Goal: Communication & Community: Answer question/provide support

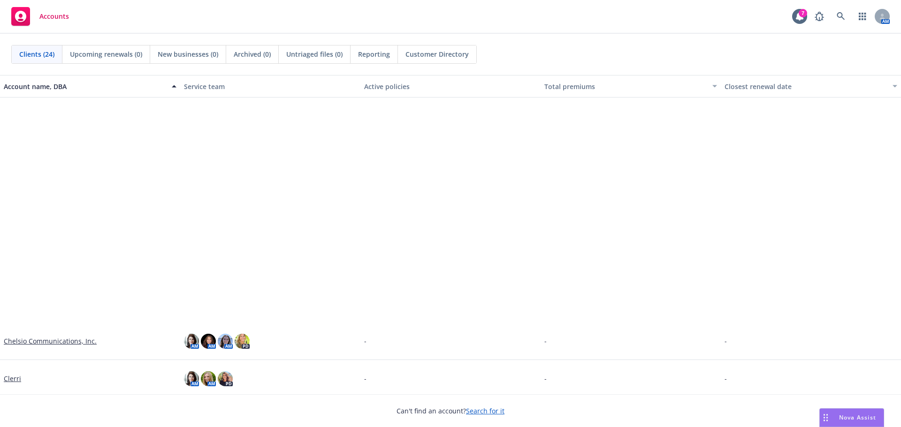
scroll to position [282, 0]
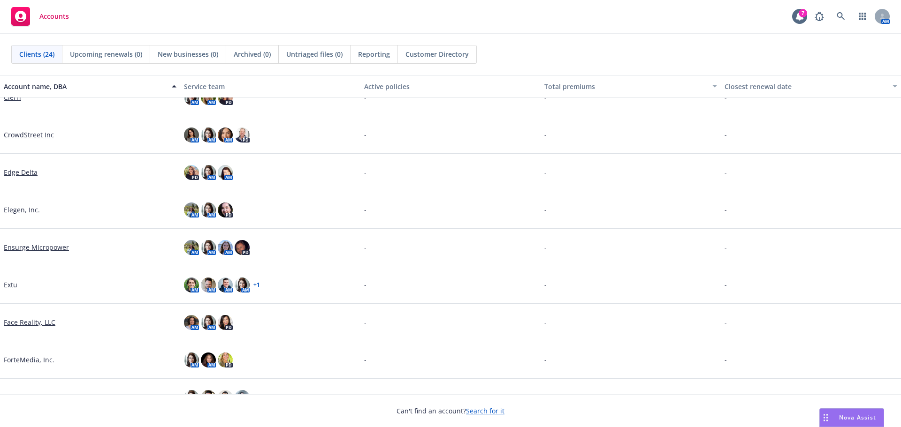
click at [842, 417] on span "Nova Assist" at bounding box center [857, 418] width 37 height 8
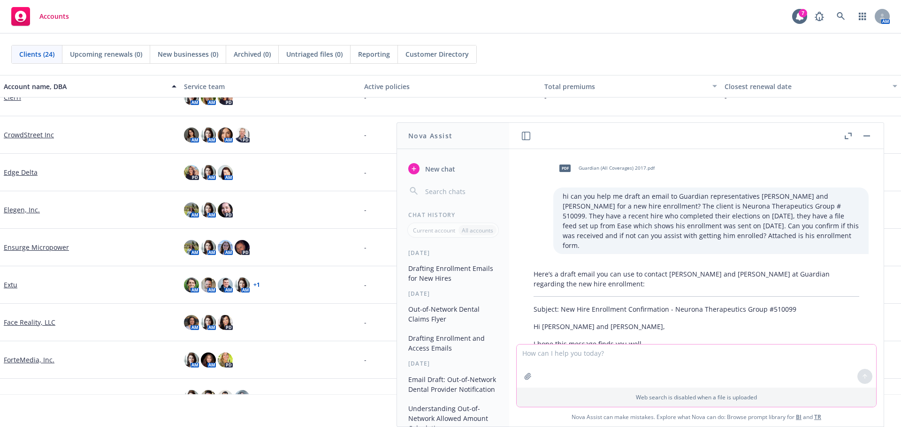
click at [579, 358] on textarea at bounding box center [696, 366] width 359 height 43
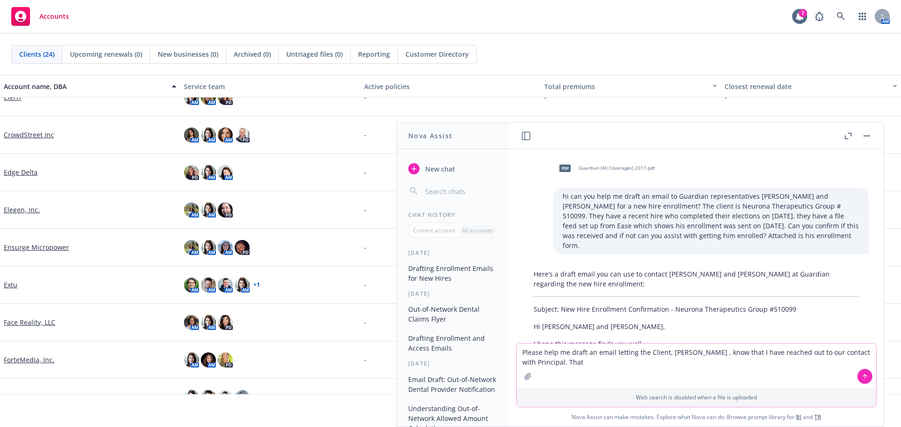
click at [587, 369] on textarea "Please help me draft an email letting the Client, [PERSON_NAME] , know that I h…" at bounding box center [696, 366] width 359 height 44
drag, startPoint x: 743, startPoint y: 364, endPoint x: 549, endPoint y: 365, distance: 193.3
click at [549, 365] on textarea "Please help me draft an email letting the Client, [PERSON_NAME] , know that I h…" at bounding box center [696, 366] width 359 height 44
paste textarea "Log in to your account and view “Reports.” There you’ll find claim status and a…"
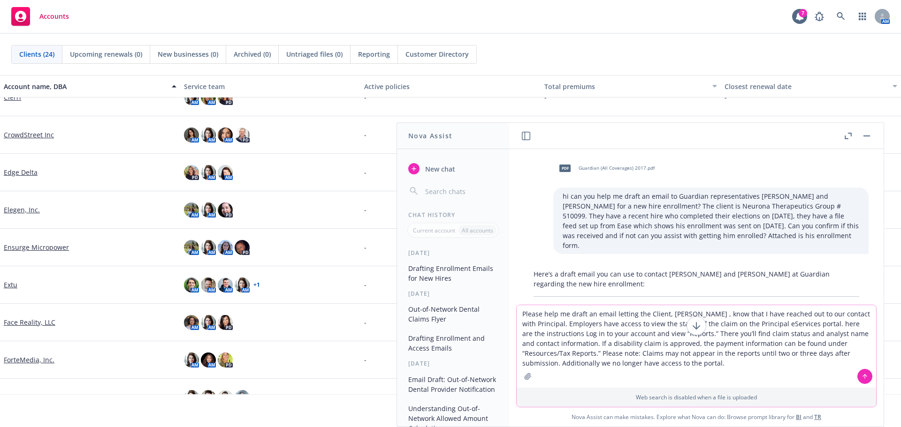
type textarea "Please help me draft an email letting the Client, [PERSON_NAME] , know that I h…"
click at [863, 375] on icon at bounding box center [865, 376] width 4 height 2
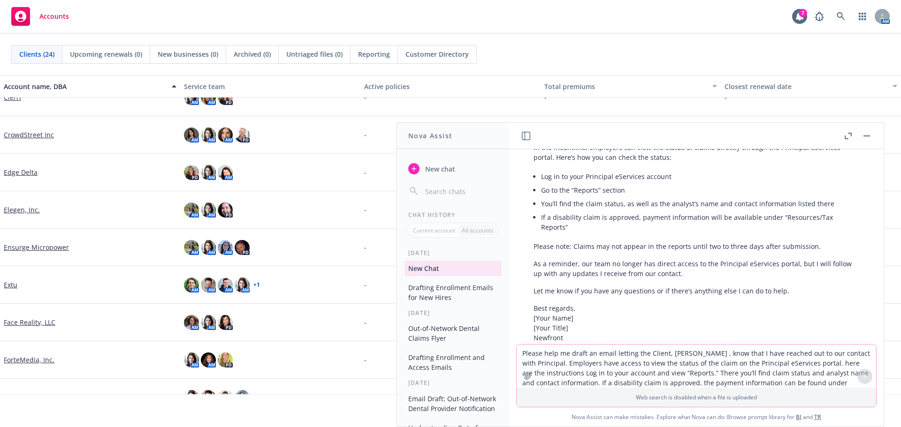
scroll to position [1889, 0]
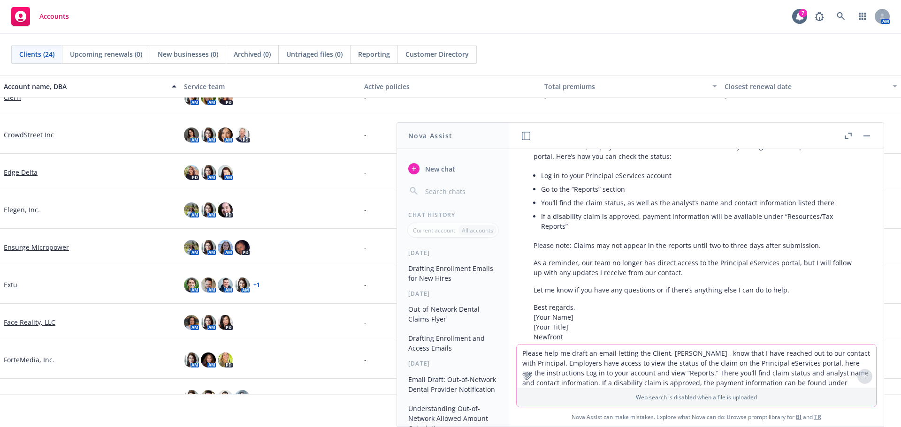
click at [692, 258] on p "As a reminder, our team no longer has direct access to the Principal eServices …" at bounding box center [696, 268] width 326 height 20
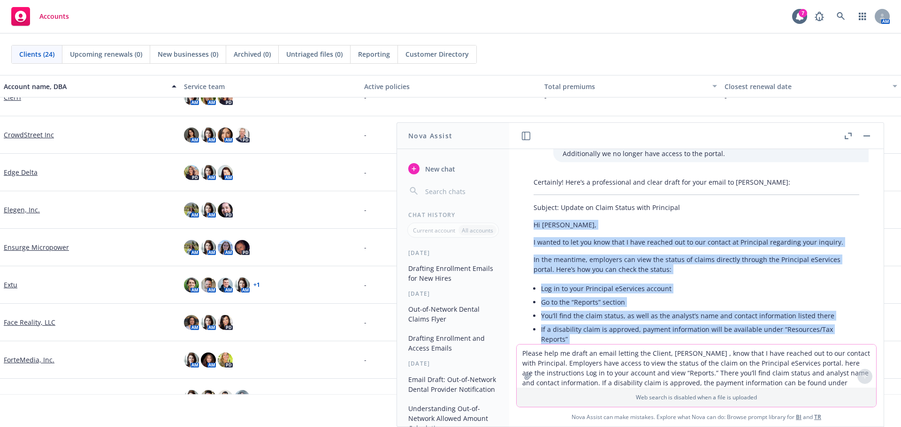
scroll to position [1793, 0]
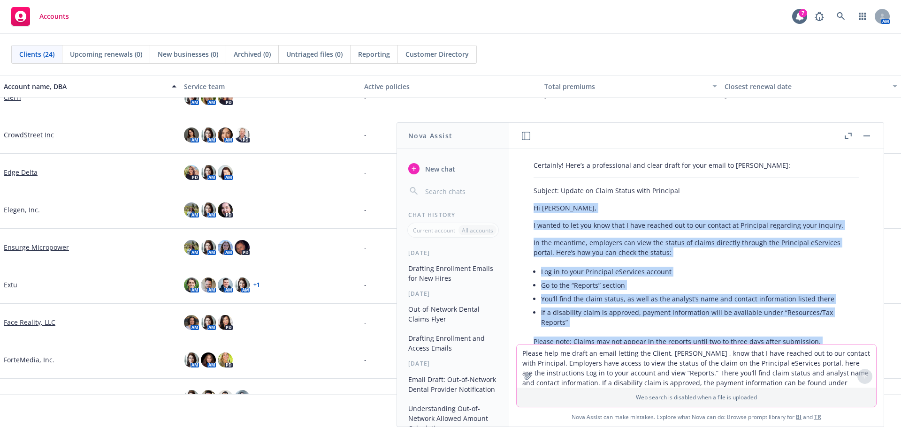
drag, startPoint x: 532, startPoint y: 198, endPoint x: 777, endPoint y: 305, distance: 267.3
click at [791, 312] on div "Certainly! Here’s a professional and clear draft for your email to [PERSON_NAME…" at bounding box center [696, 312] width 344 height 311
copy div "Hi [PERSON_NAME], I wanted to let you know that I have reached out to our conta…"
